Goal: Task Accomplishment & Management: Complete application form

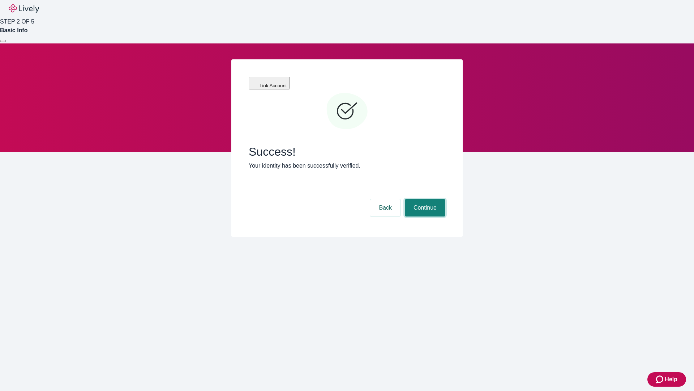
click at [424, 199] on button "Continue" at bounding box center [425, 207] width 41 height 17
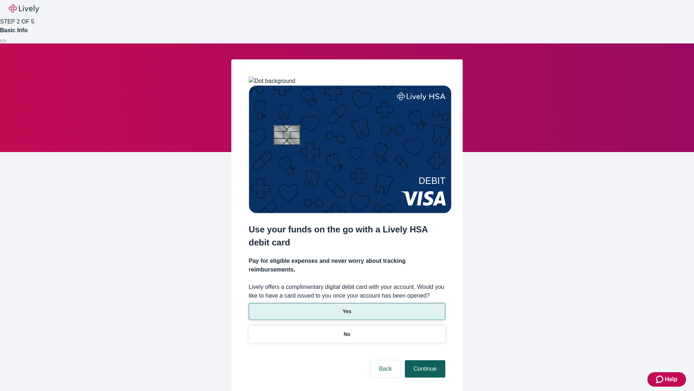
click at [347, 307] on p "Yes" at bounding box center [347, 311] width 9 height 8
click at [424, 360] on button "Continue" at bounding box center [425, 368] width 41 height 17
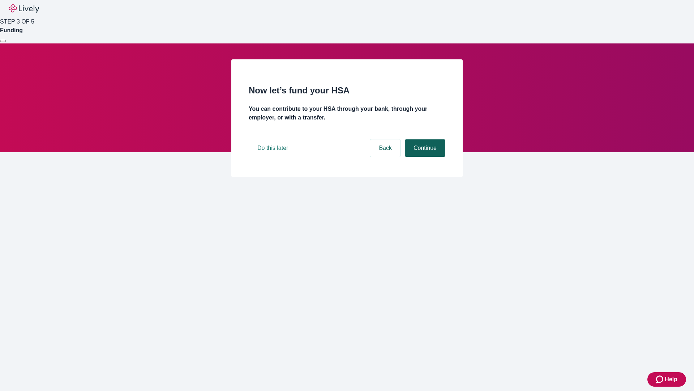
click at [424, 157] on button "Continue" at bounding box center [425, 147] width 41 height 17
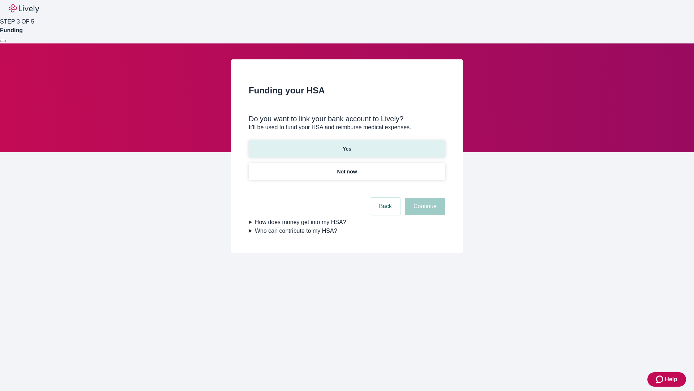
click at [347, 145] on p "Yes" at bounding box center [347, 149] width 9 height 8
click at [424, 197] on button "Continue" at bounding box center [425, 205] width 41 height 17
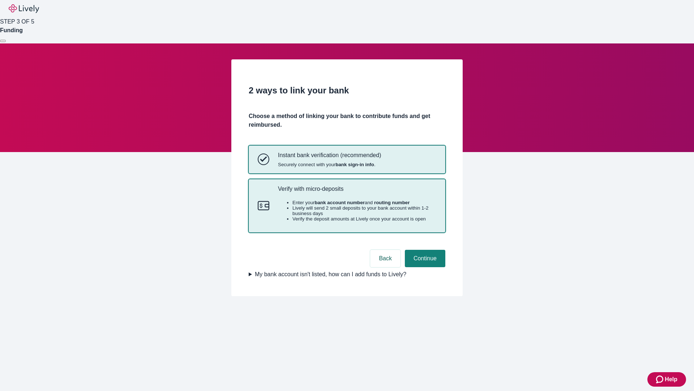
click at [357, 192] on p "Verify with micro-deposits" at bounding box center [357, 188] width 158 height 7
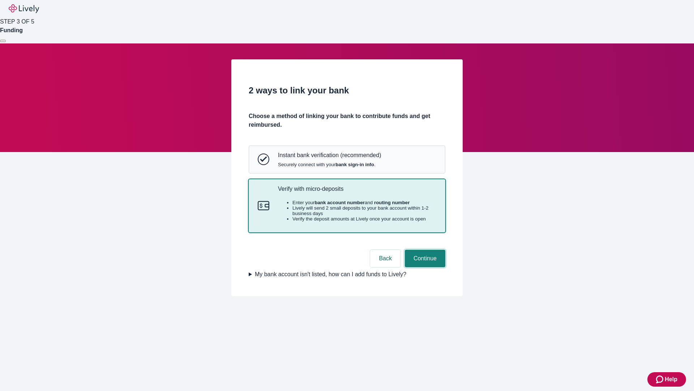
click at [424, 267] on button "Continue" at bounding box center [425, 258] width 41 height 17
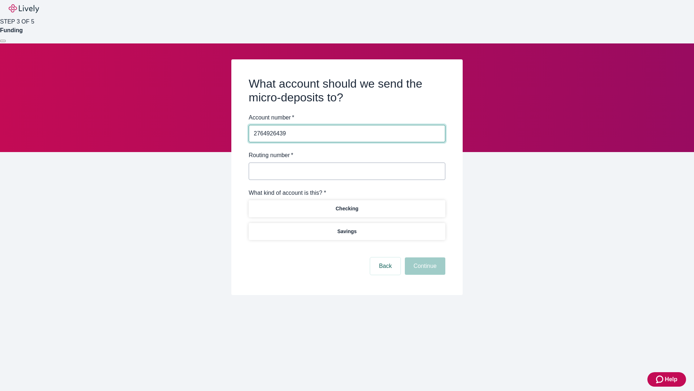
type input "2764926439"
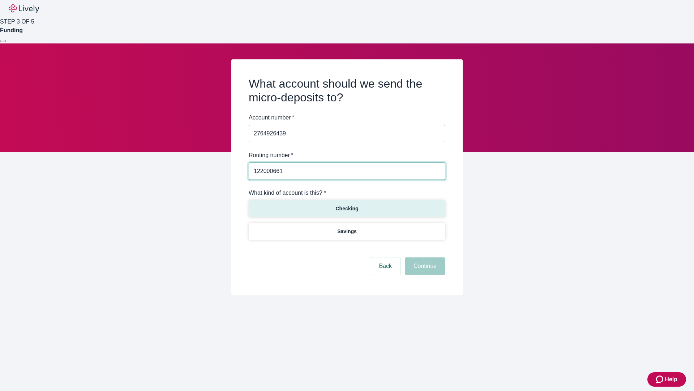
type input "122000661"
click at [347, 208] on p "Checking" at bounding box center [347, 209] width 23 height 8
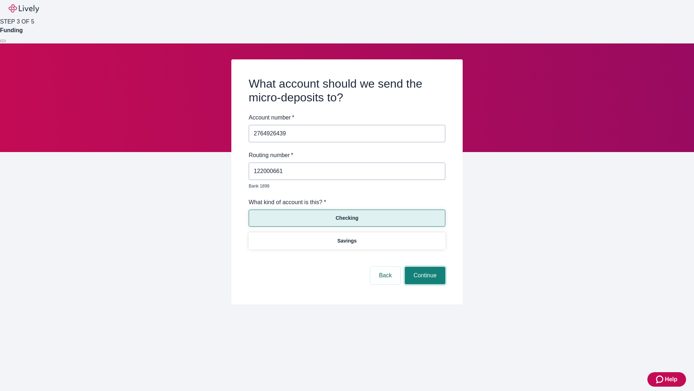
click at [424, 267] on button "Continue" at bounding box center [425, 275] width 41 height 17
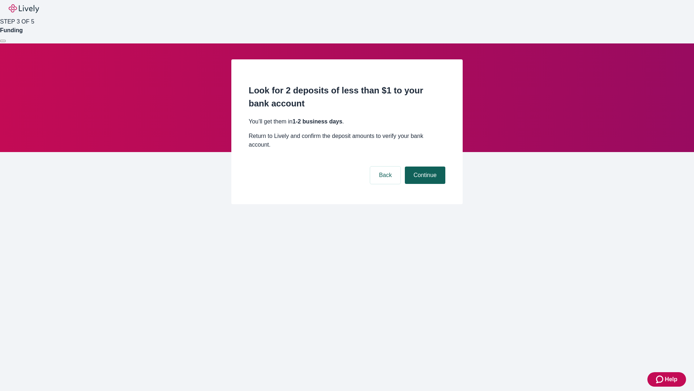
click at [424, 166] on button "Continue" at bounding box center [425, 174] width 41 height 17
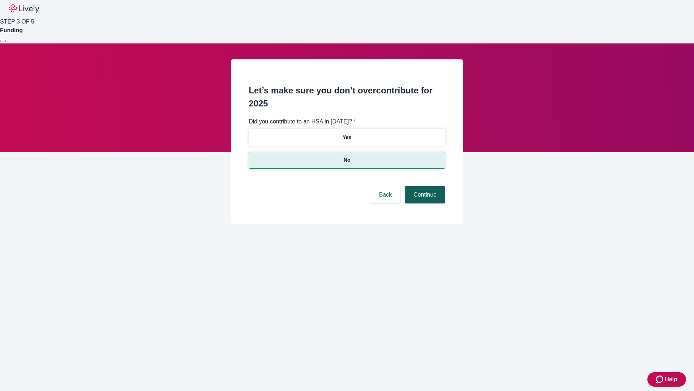
click at [424, 186] on button "Continue" at bounding box center [425, 194] width 41 height 17
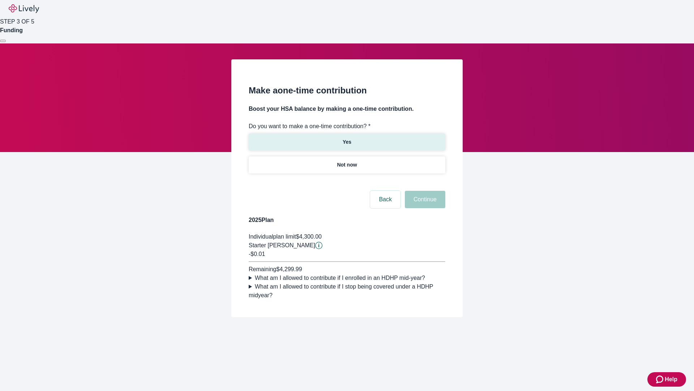
click at [347, 138] on p "Yes" at bounding box center [347, 142] width 9 height 8
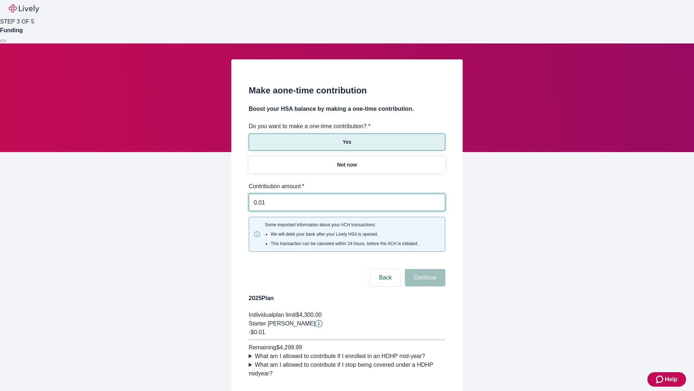
type input "0.01"
click at [424, 269] on button "Continue" at bounding box center [425, 277] width 41 height 17
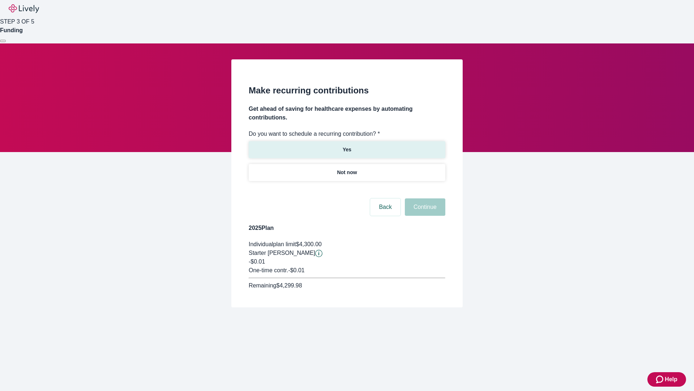
click at [347, 146] on p "Yes" at bounding box center [347, 150] width 9 height 8
click at [347, 190] on body "Help STEP 3 OF 5 Funding Make recurring contributions Get ahead of saving for h…" at bounding box center [347, 171] width 694 height 342
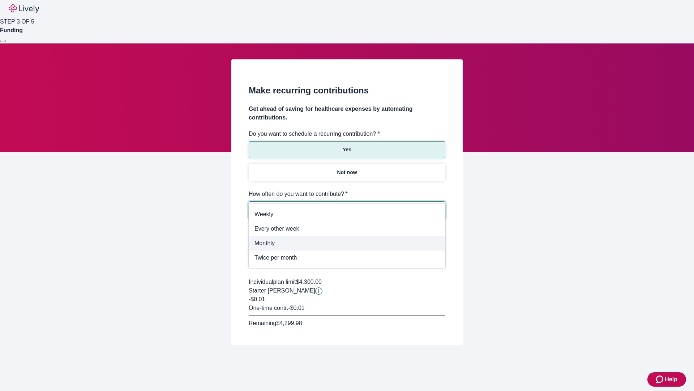
click at [347, 243] on span "Monthly" at bounding box center [347, 243] width 185 height 9
type input "Monthly"
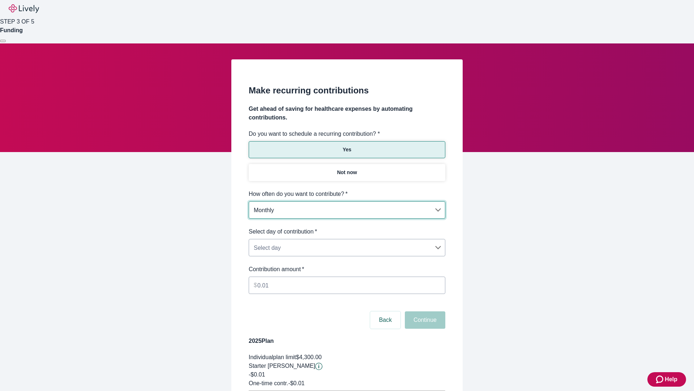
click at [347, 227] on body "Help STEP 3 OF 5 Funding Make recurring contributions Get ahead of saving for h…" at bounding box center [347, 227] width 694 height 455
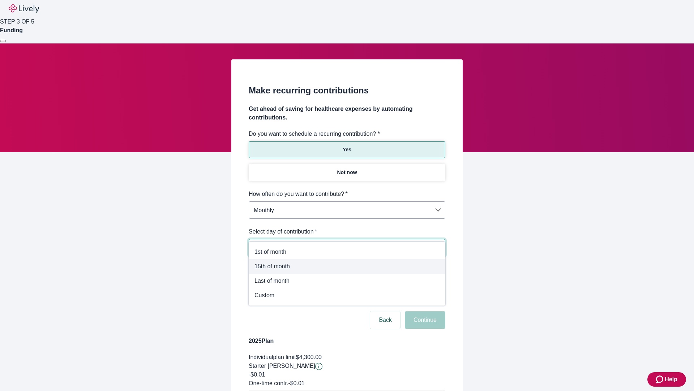
click at [347, 266] on span "15th of month" at bounding box center [347, 266] width 185 height 9
type input "Monthly15th"
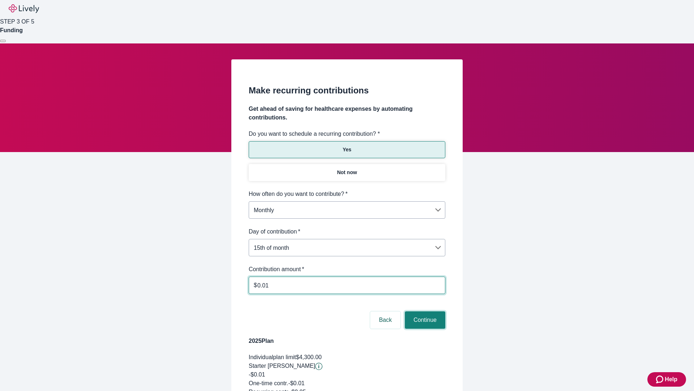
click at [424, 311] on button "Continue" at bounding box center [425, 319] width 41 height 17
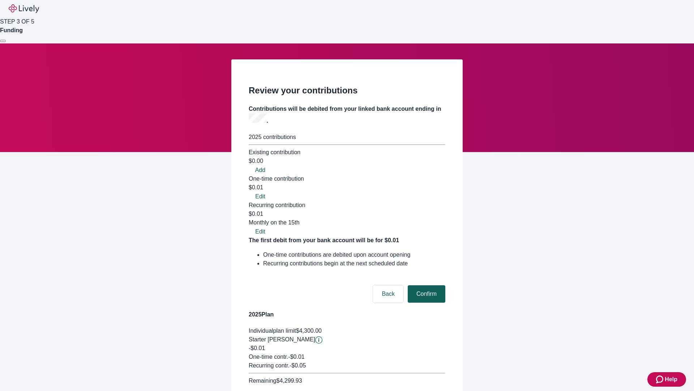
click at [426, 285] on button "Confirm" at bounding box center [427, 293] width 38 height 17
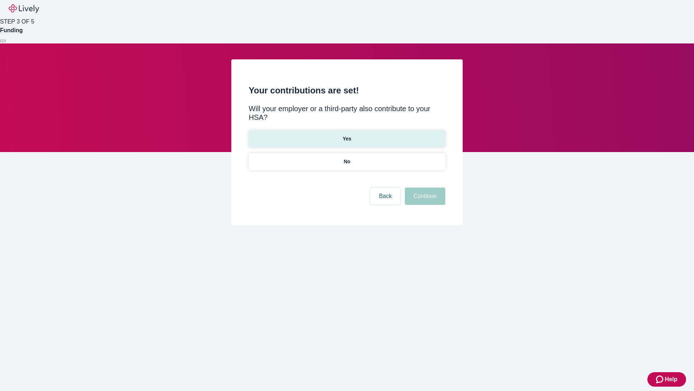
click at [347, 135] on p "Yes" at bounding box center [347, 139] width 9 height 8
click at [424, 187] on button "Continue" at bounding box center [425, 195] width 41 height 17
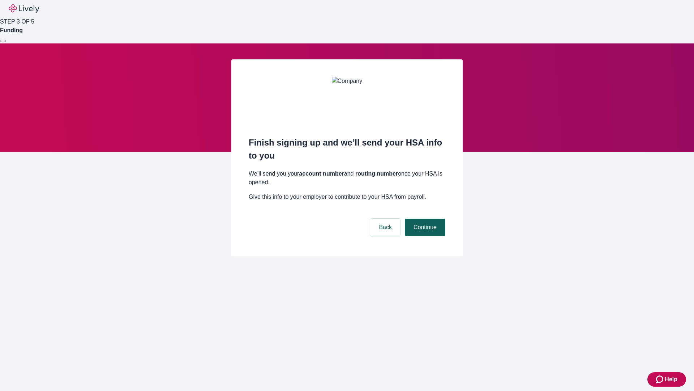
click at [424, 218] on button "Continue" at bounding box center [425, 226] width 41 height 17
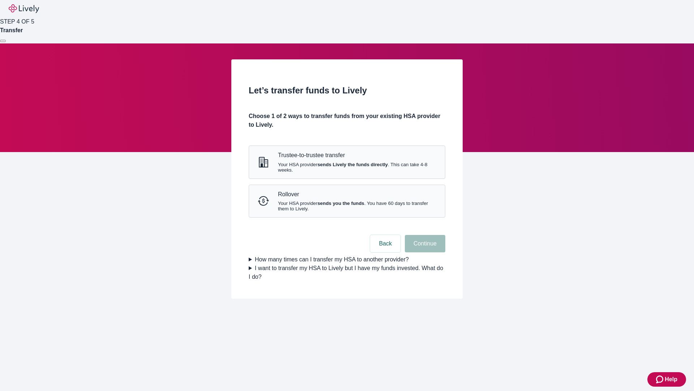
click at [347, 167] on strong "sends Lively the funds directly" at bounding box center [353, 164] width 71 height 5
click at [424, 252] on button "Continue" at bounding box center [425, 243] width 41 height 17
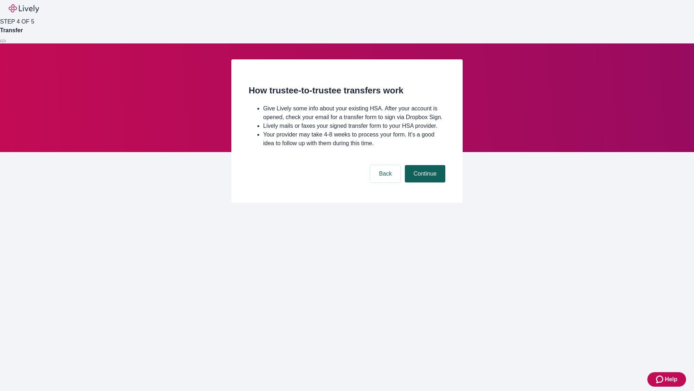
click at [424, 182] on button "Continue" at bounding box center [425, 173] width 41 height 17
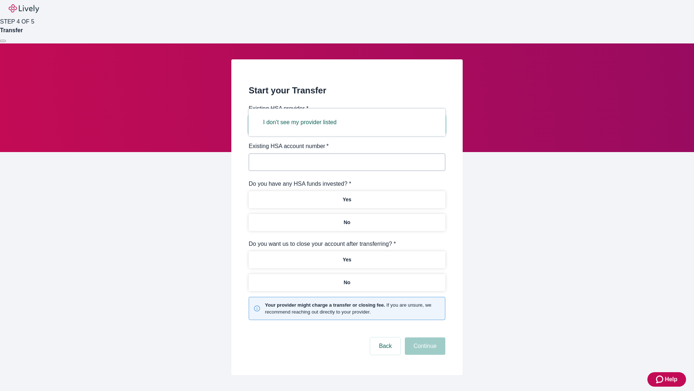
click at [302, 122] on button "I don't see my provider listed" at bounding box center [300, 122] width 91 height 17
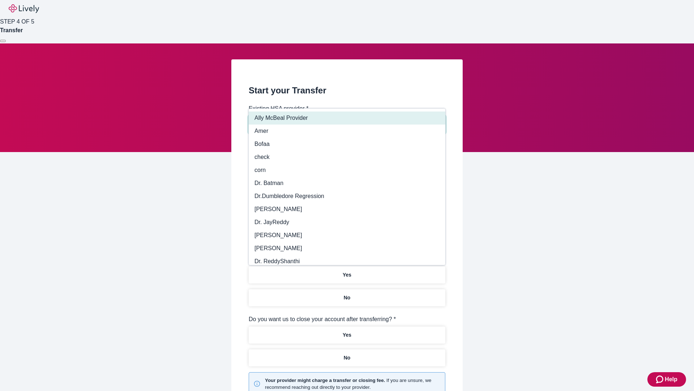
type input "Other"
type input "Health Equity"
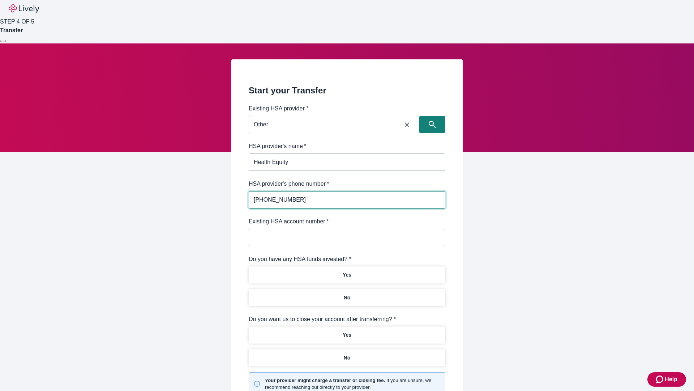
type input "(434) 343-4344"
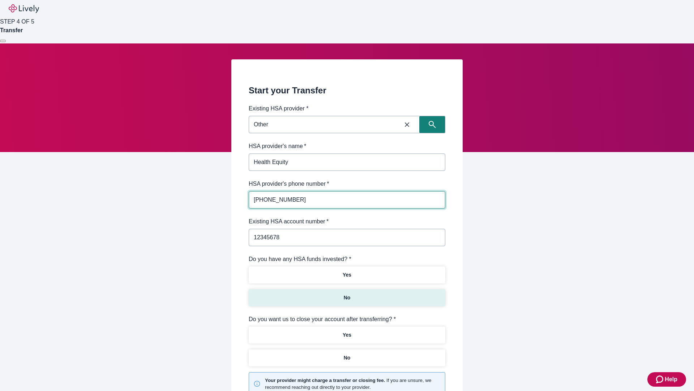
type input "12345678"
click at [347, 294] on p "No" at bounding box center [347, 298] width 7 height 8
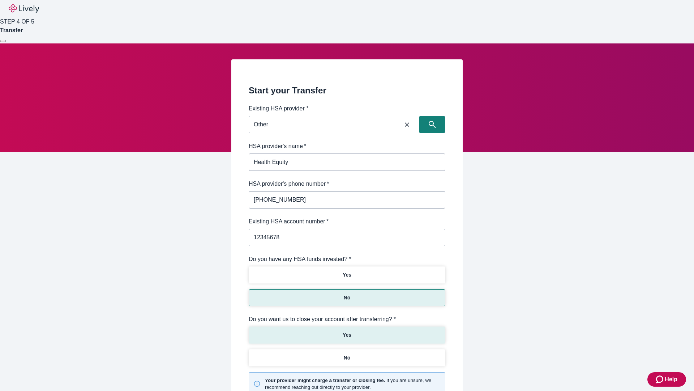
click at [347, 331] on p "Yes" at bounding box center [347, 335] width 9 height 8
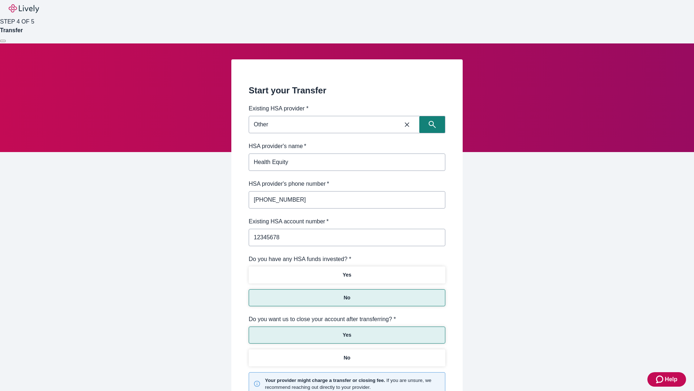
scroll to position [75, 0]
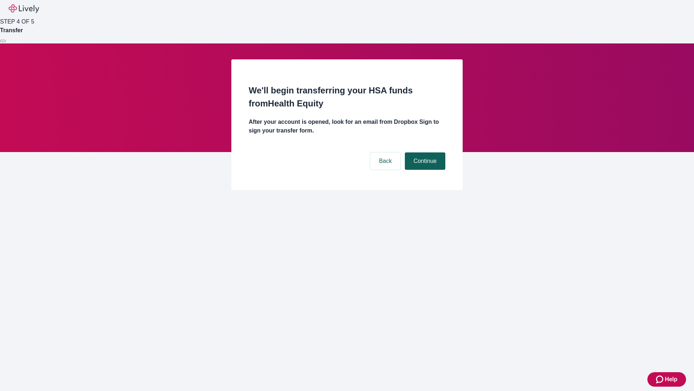
click at [424, 152] on button "Continue" at bounding box center [425, 160] width 41 height 17
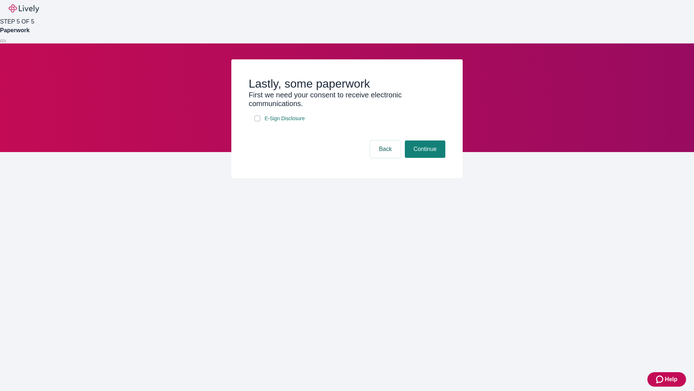
click at [258, 121] on input "E-Sign Disclosure" at bounding box center [258, 118] width 6 height 6
checkbox input "true"
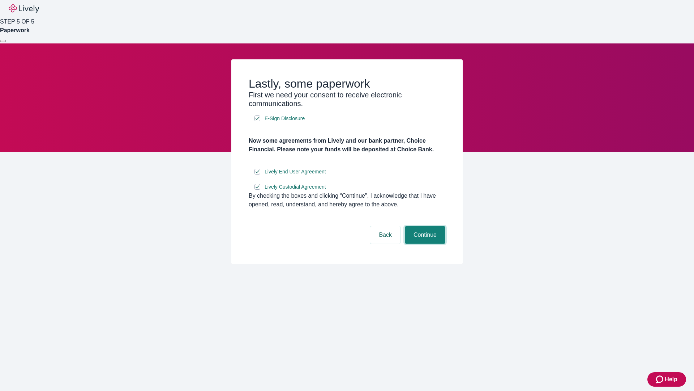
click at [424, 243] on button "Continue" at bounding box center [425, 234] width 41 height 17
